Goal: Check status: Check status

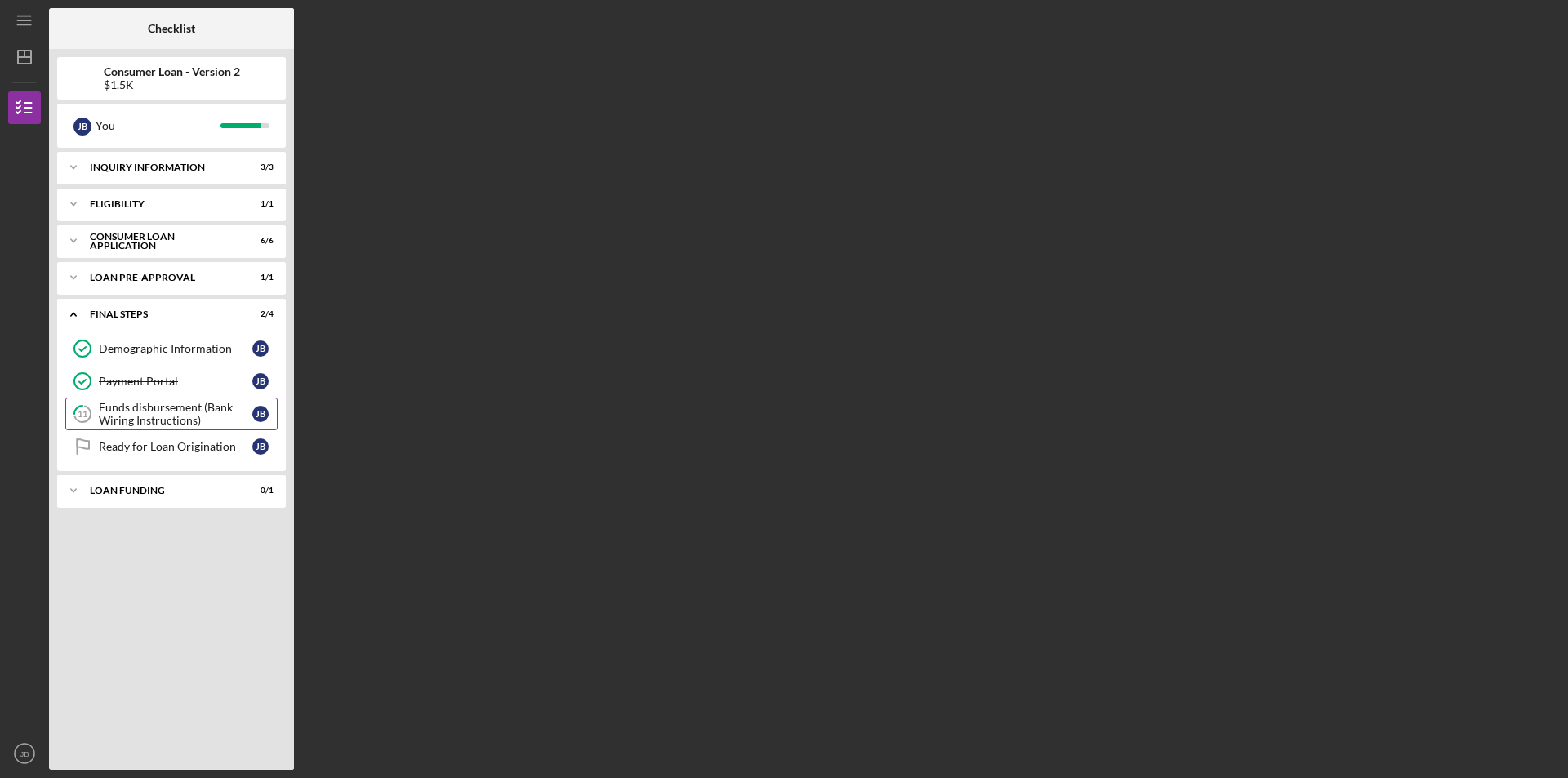
click at [162, 410] on div "Funds disbursement (Bank Wiring Instructions)" at bounding box center [176, 414] width 153 height 26
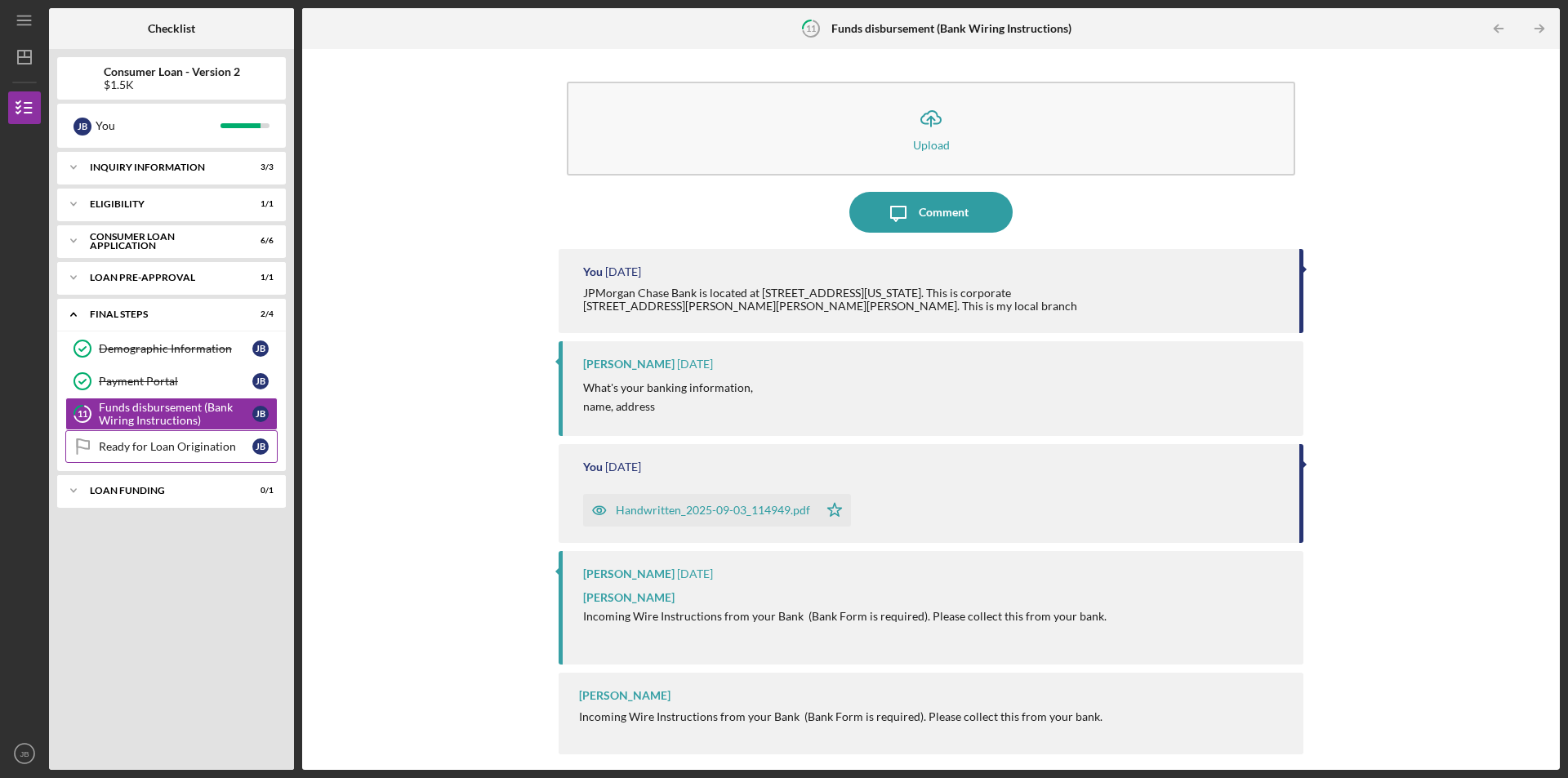
click at [134, 437] on link "Ready for Loan Origination Ready for Loan Origination [PERSON_NAME]" at bounding box center [171, 447] width 212 height 33
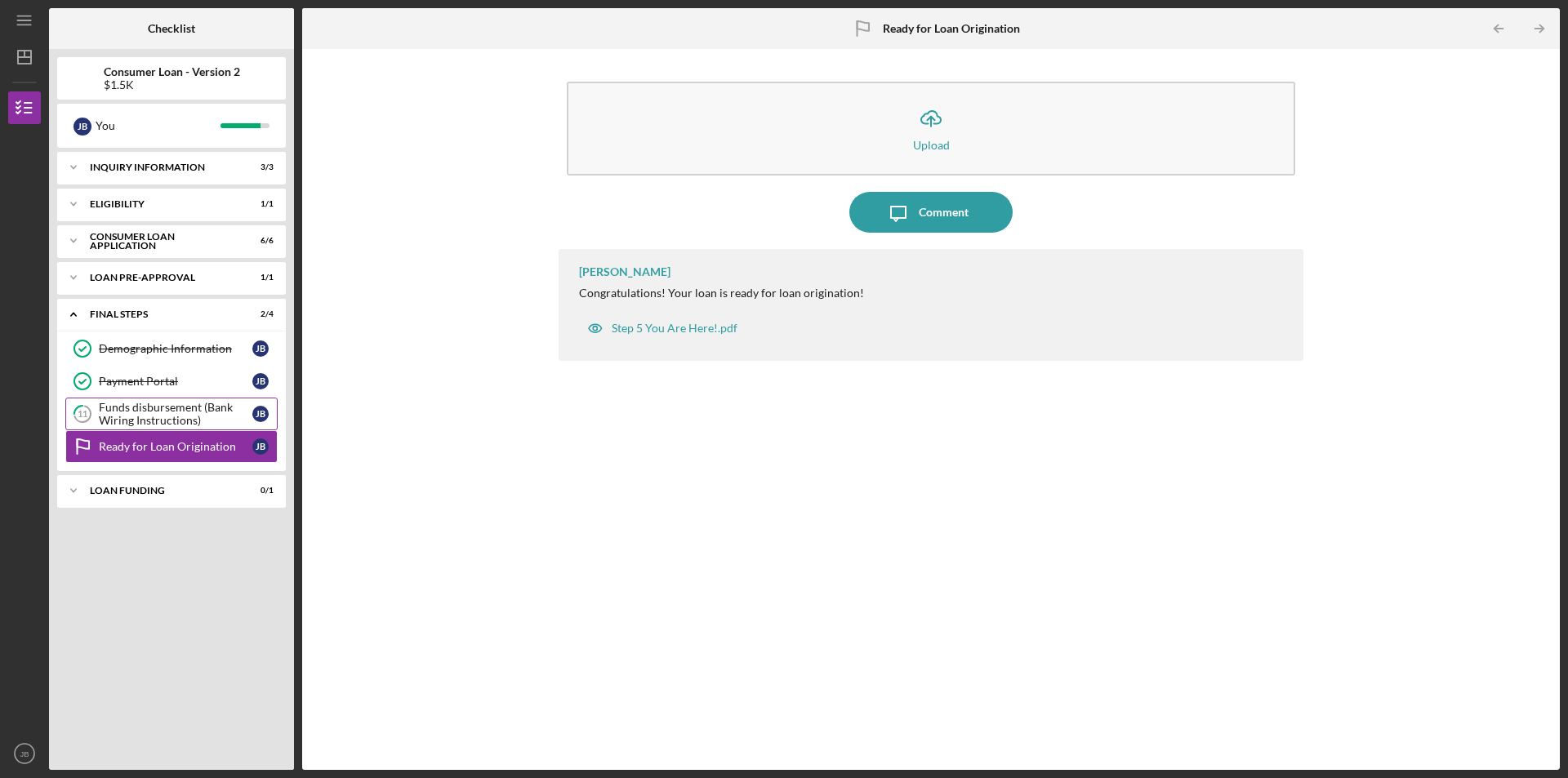
click at [124, 411] on div "Funds disbursement (Bank Wiring Instructions)" at bounding box center [176, 414] width 153 height 26
